Goal: Find specific page/section: Find specific page/section

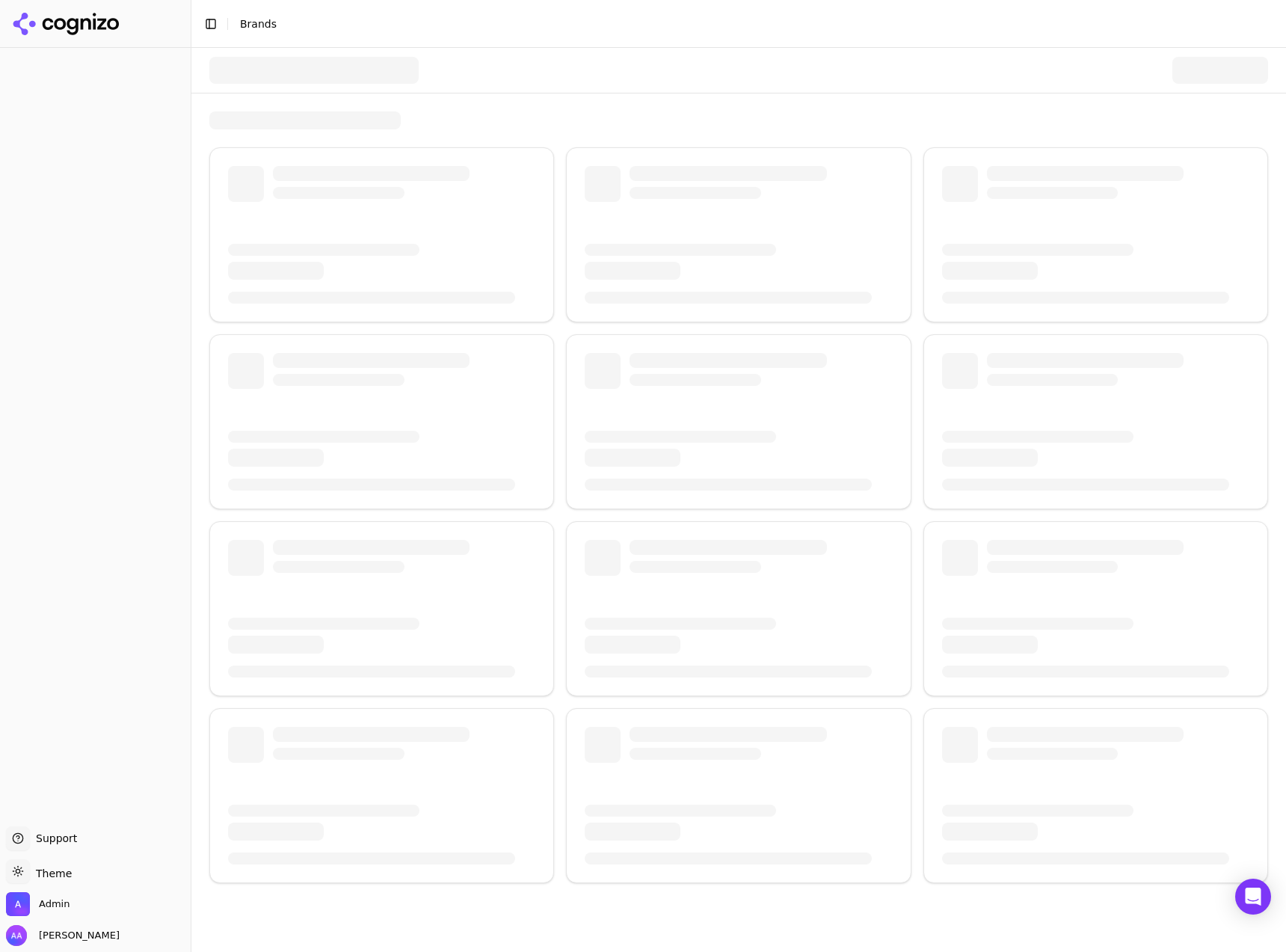
click at [323, 78] on div at bounding box center [314, 71] width 209 height 27
click at [322, 74] on div at bounding box center [314, 71] width 209 height 27
click at [206, 30] on button "Toggle Sidebar" at bounding box center [211, 24] width 21 height 21
click at [53, 19] on button "Toggle Sidebar" at bounding box center [56, 18] width 21 height 21
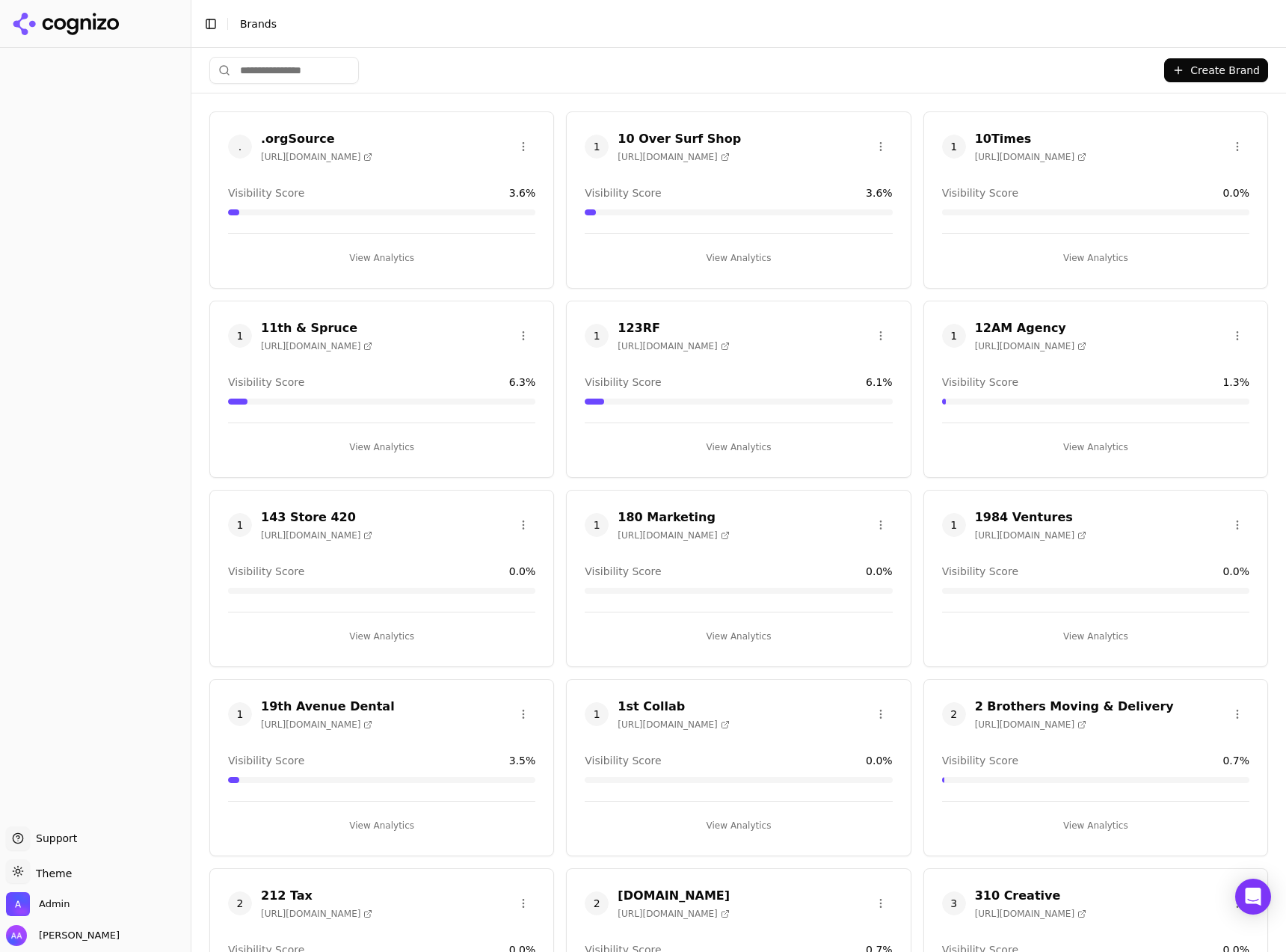
click at [288, 72] on input "search" at bounding box center [284, 71] width 149 height 27
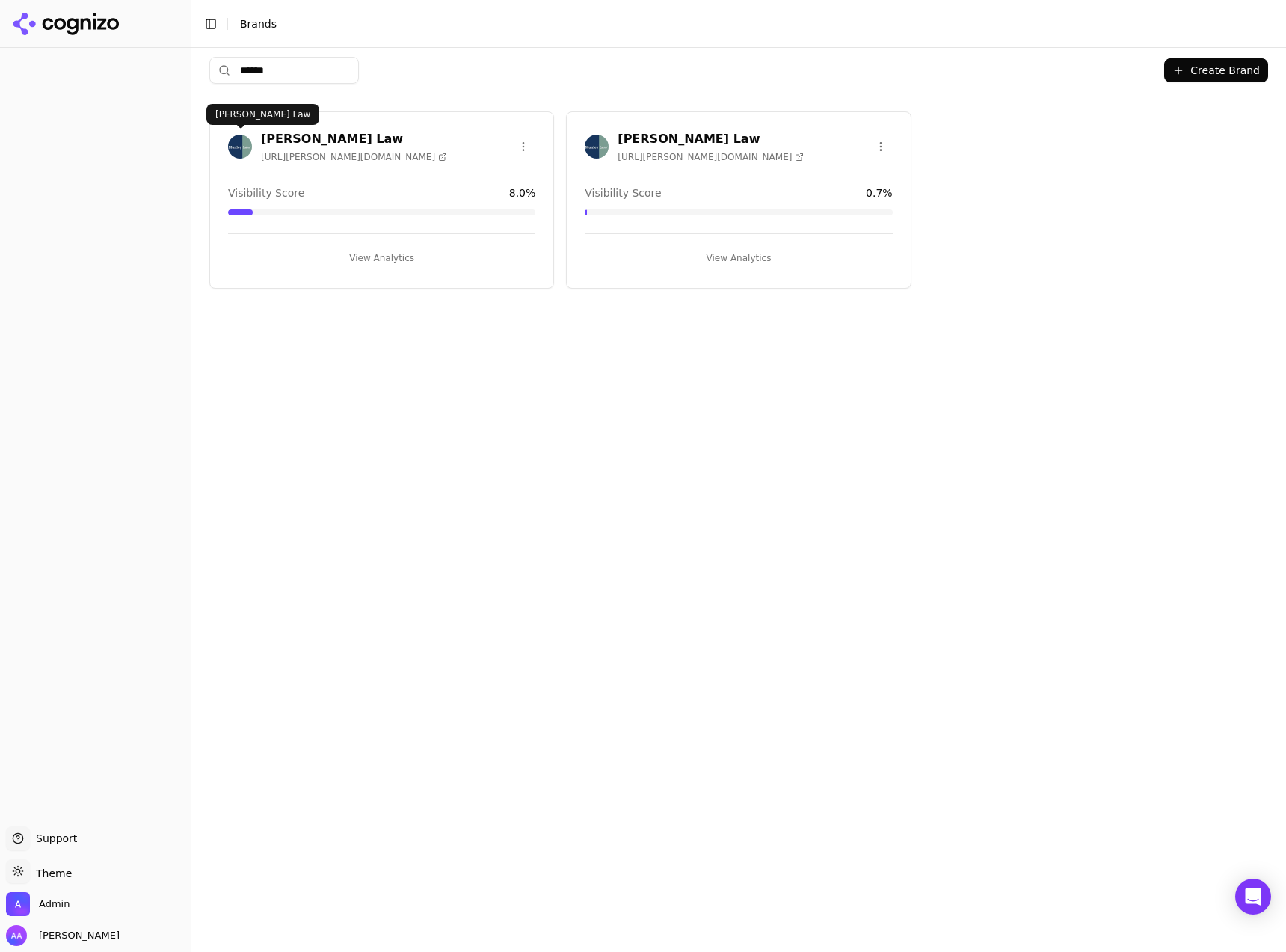
type input "******"
click at [234, 144] on img at bounding box center [240, 146] width 24 height 24
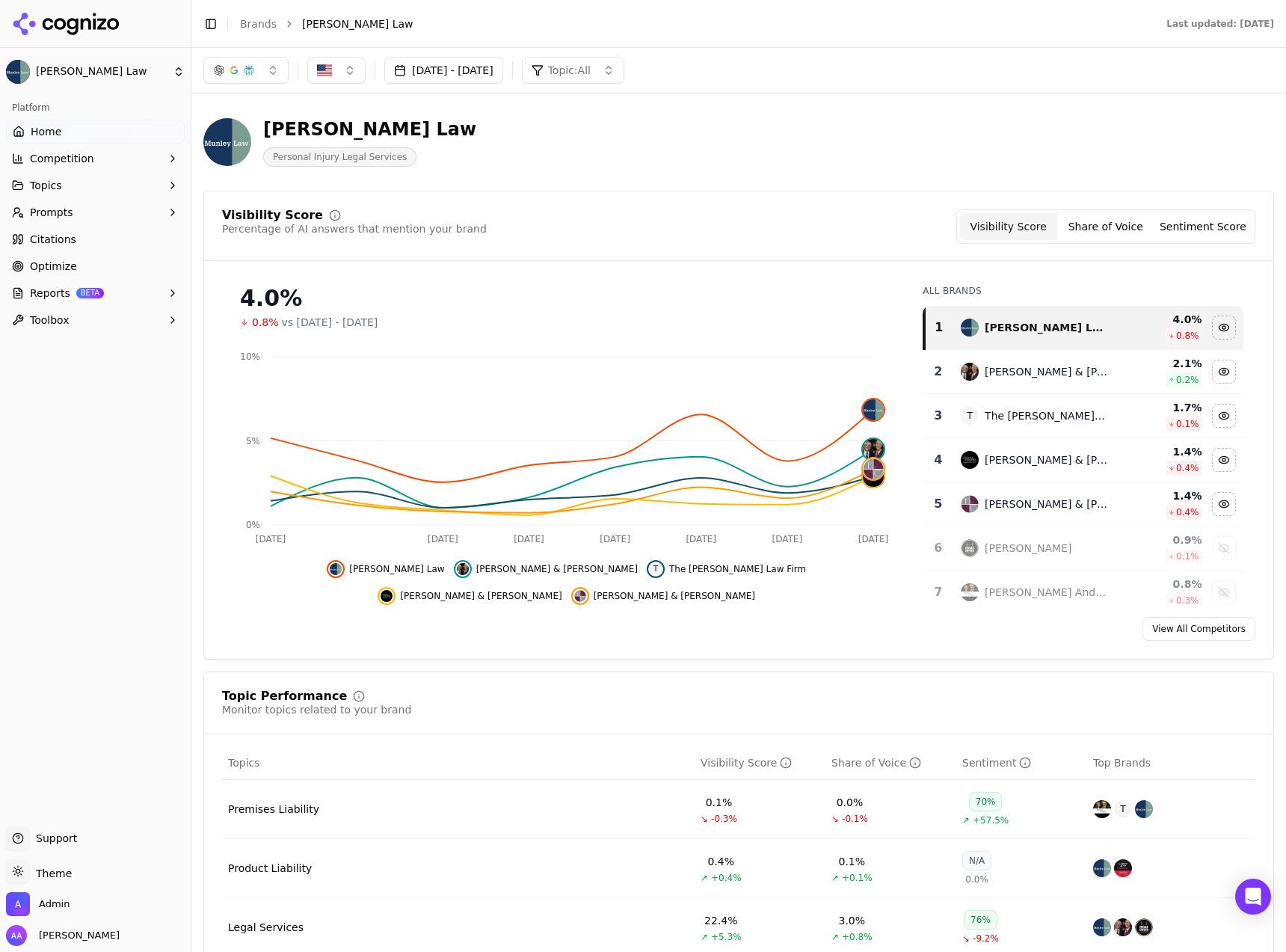
click at [463, 64] on button "[DATE] - [DATE]" at bounding box center [443, 71] width 119 height 27
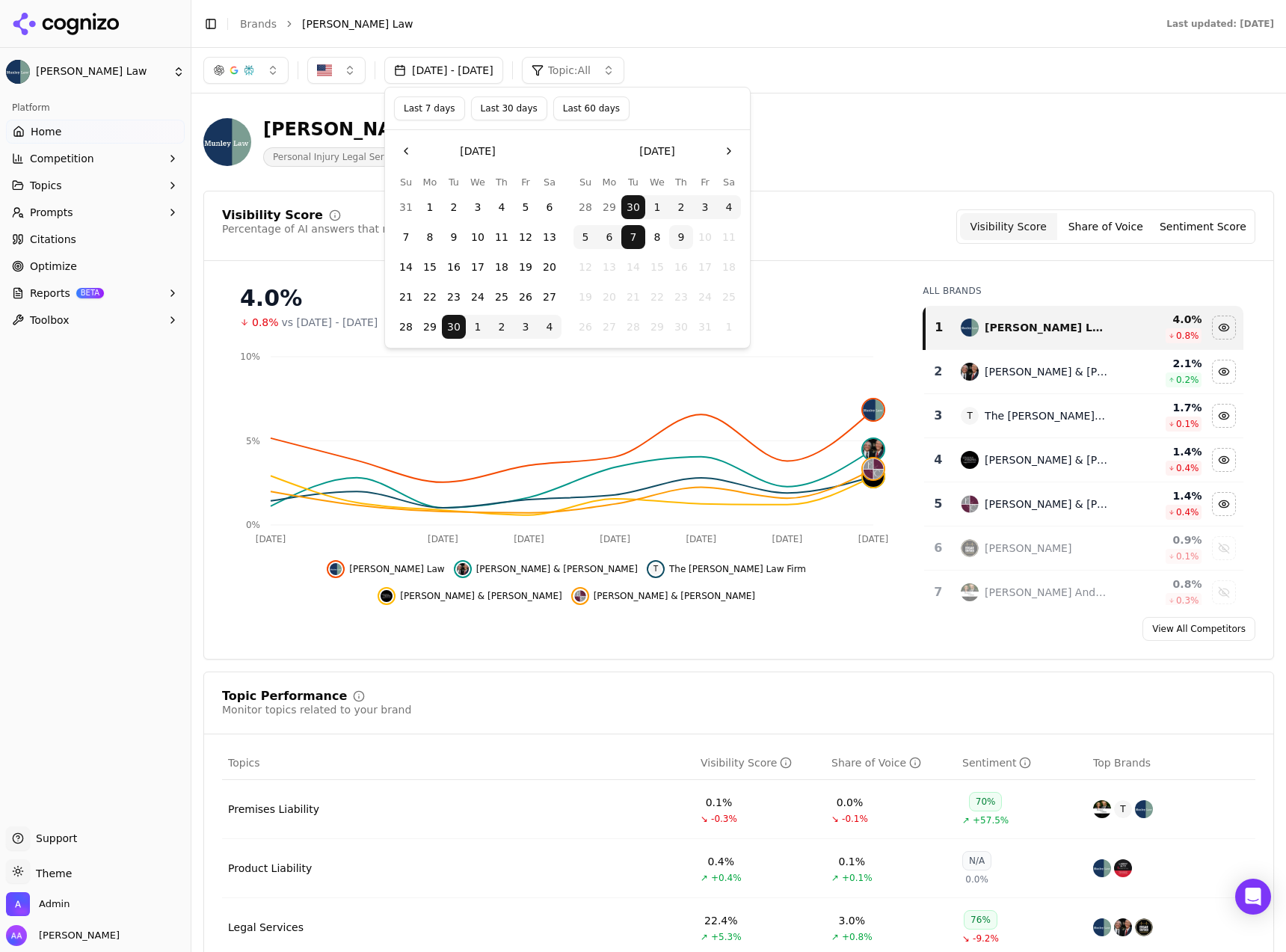
click at [684, 236] on button "9" at bounding box center [681, 237] width 24 height 24
click at [660, 353] on div "Confirm Date Selection" at bounding box center [567, 368] width 365 height 43
click at [666, 367] on button "Confirm Date Selection" at bounding box center [567, 369] width 347 height 24
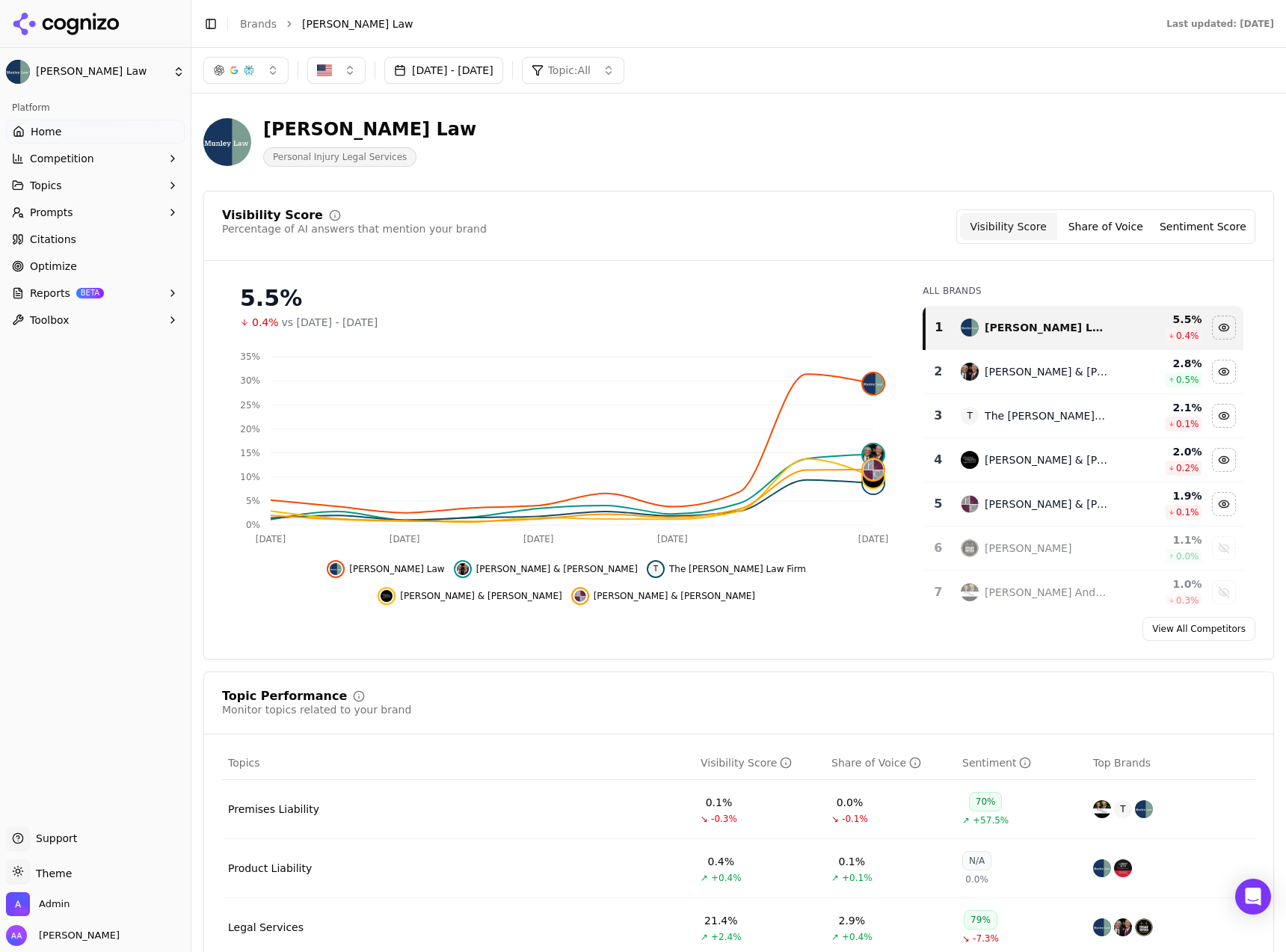
click at [105, 218] on button "Prompts" at bounding box center [95, 212] width 179 height 24
click at [107, 236] on span "Active" at bounding box center [95, 236] width 130 height 15
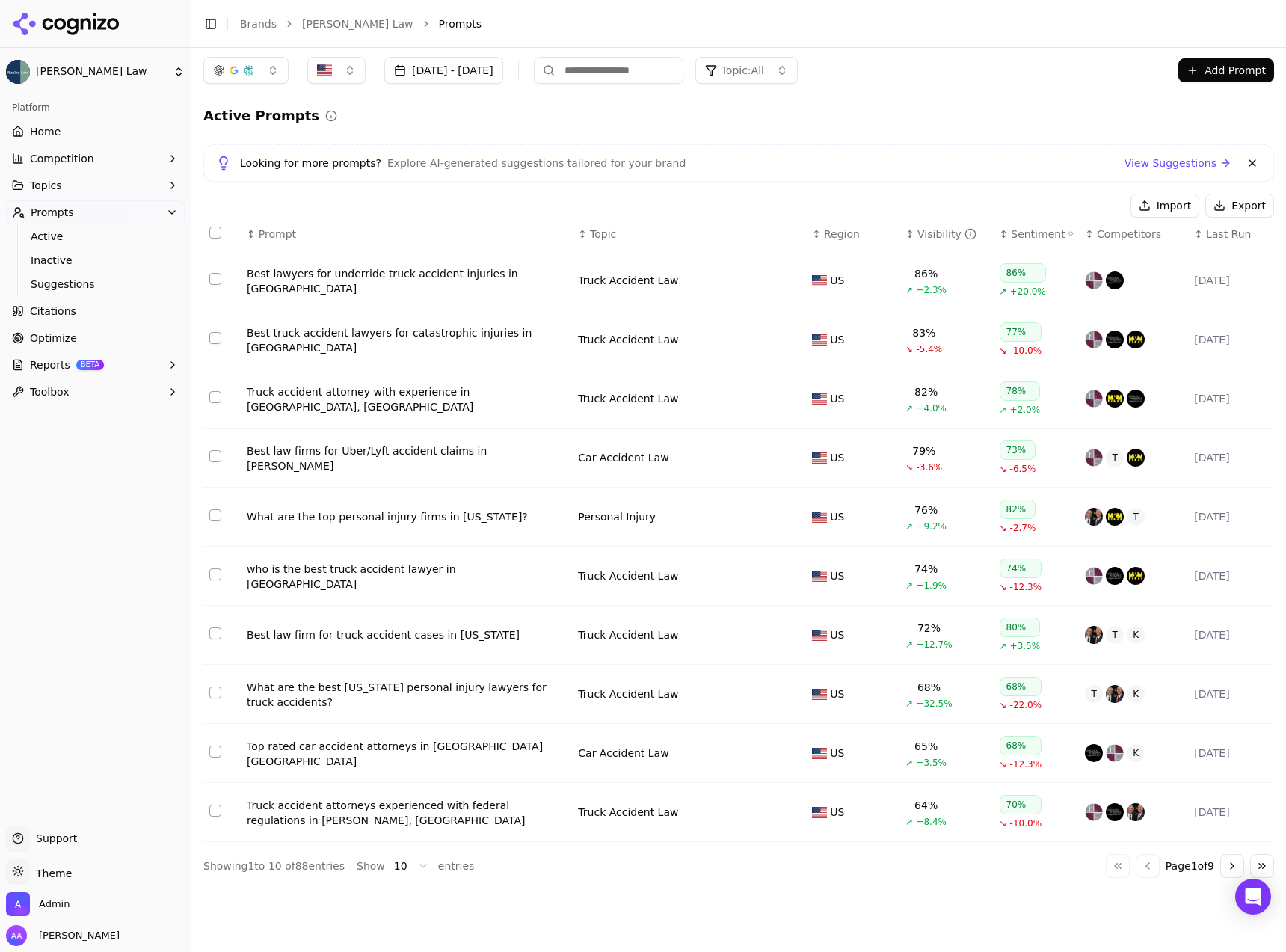
click at [94, 135] on link "Home" at bounding box center [95, 131] width 179 height 24
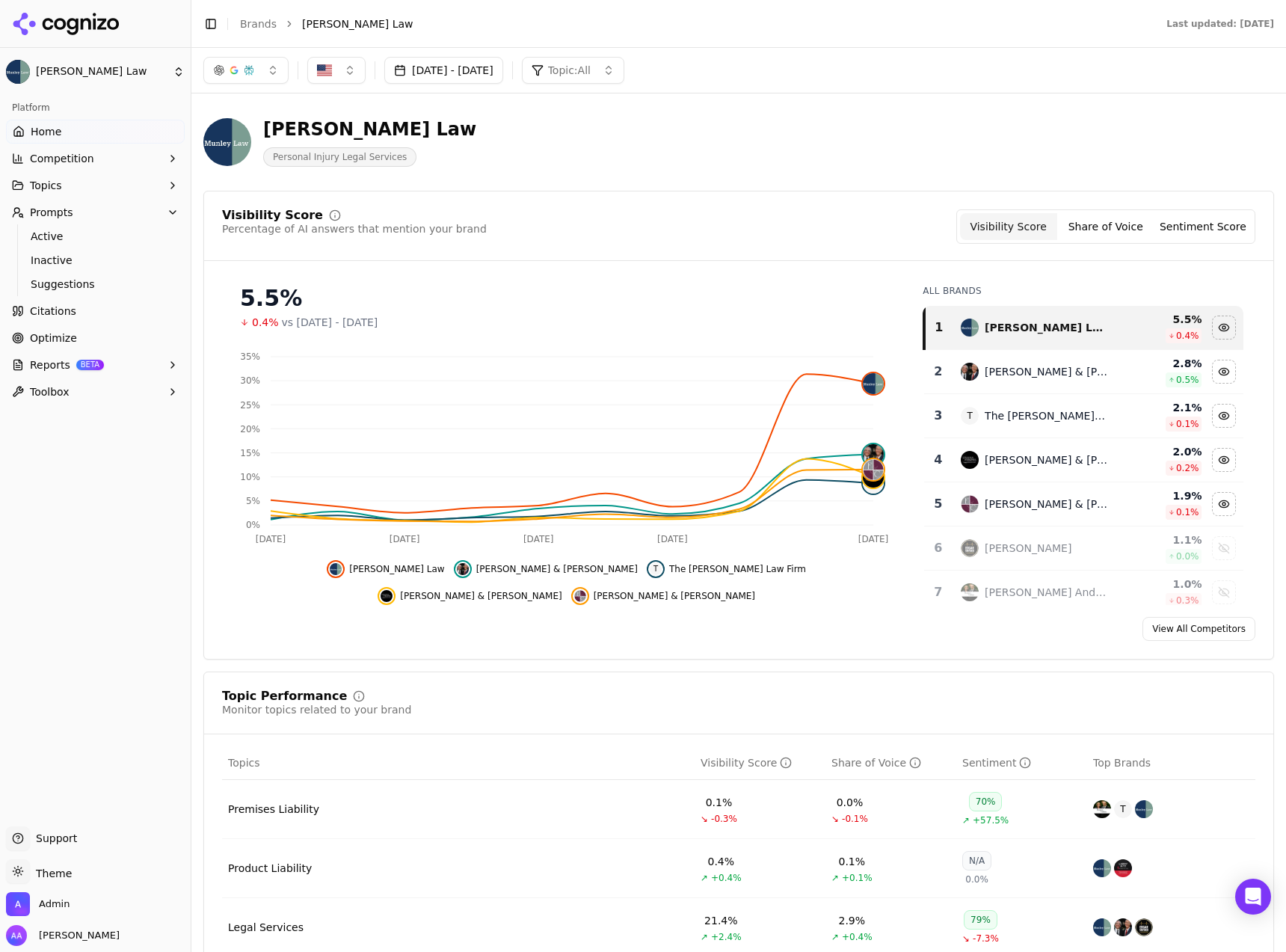
drag, startPoint x: 506, startPoint y: 171, endPoint x: 499, endPoint y: 176, distance: 8.6
click at [497, 177] on div "[PERSON_NAME] Law Personal Injury Legal Services" at bounding box center [738, 143] width 1071 height 74
